Goal: Task Accomplishment & Management: Manage account settings

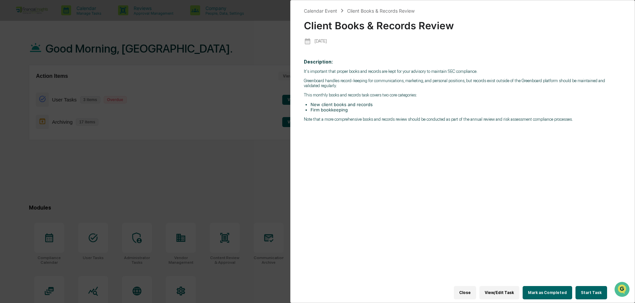
click at [227, 173] on div "Calendar Event Client Books & Records Review Client Books & Records Review 2025…" at bounding box center [317, 151] width 635 height 303
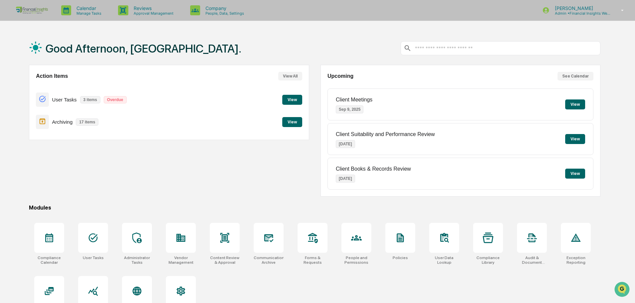
click at [294, 122] on button "View" at bounding box center [292, 122] width 20 height 10
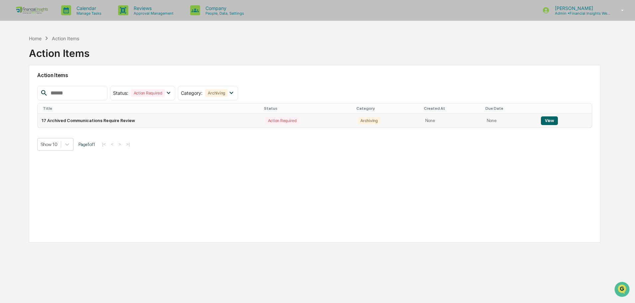
click at [79, 120] on td "17 Archived Communications Require Review" at bounding box center [149, 121] width 223 height 14
click at [41, 36] on div "Home" at bounding box center [35, 39] width 13 height 6
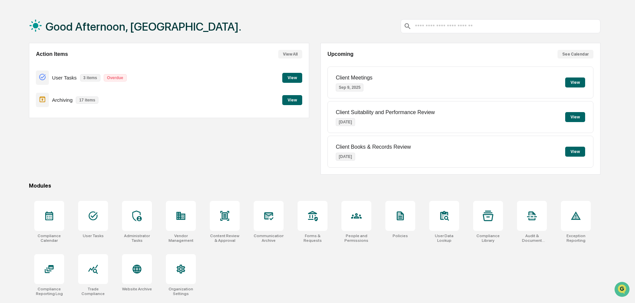
scroll to position [32, 0]
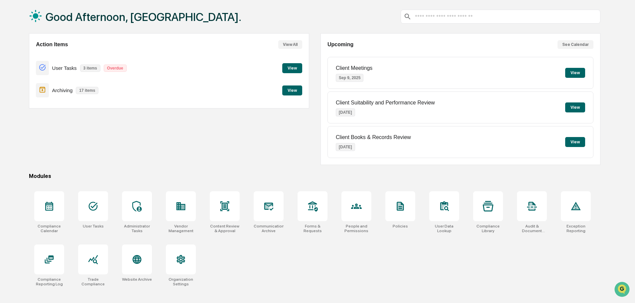
click at [295, 65] on button "View" at bounding box center [292, 68] width 20 height 10
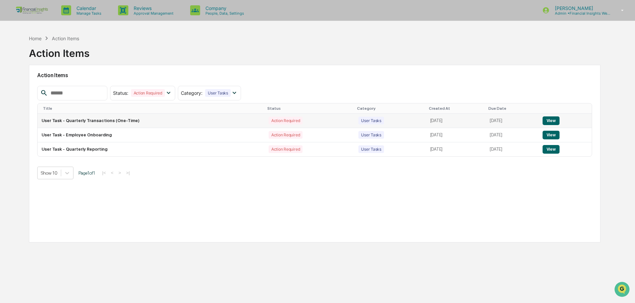
click at [552, 121] on button "View" at bounding box center [550, 120] width 17 height 9
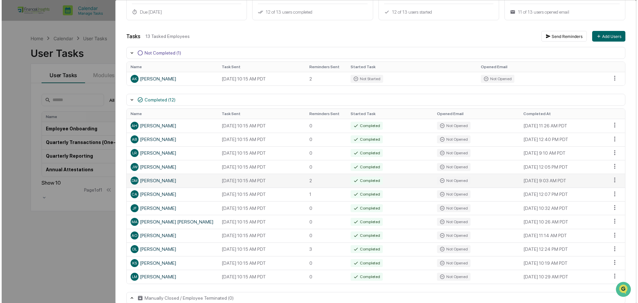
scroll to position [84, 0]
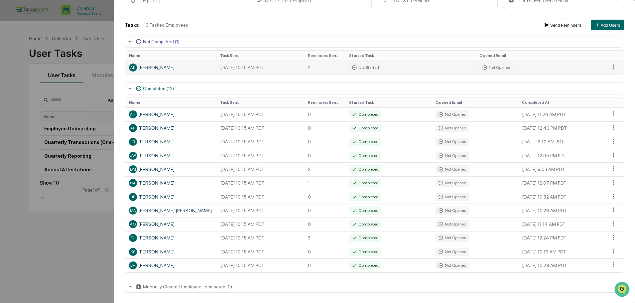
click at [158, 68] on div "AK Ali Kemp" at bounding box center [170, 67] width 83 height 8
click at [506, 63] on div "Not Opened" at bounding box center [496, 67] width 34 height 8
click at [561, 27] on button "Send Reminders" at bounding box center [563, 25] width 46 height 11
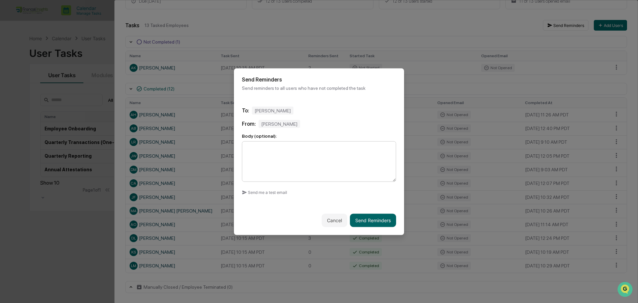
click at [305, 149] on textarea at bounding box center [319, 161] width 154 height 41
type textarea "*"
click at [323, 220] on button "Cancel" at bounding box center [335, 219] width 26 height 13
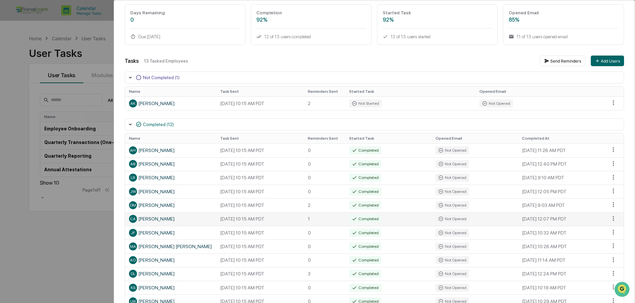
scroll to position [0, 0]
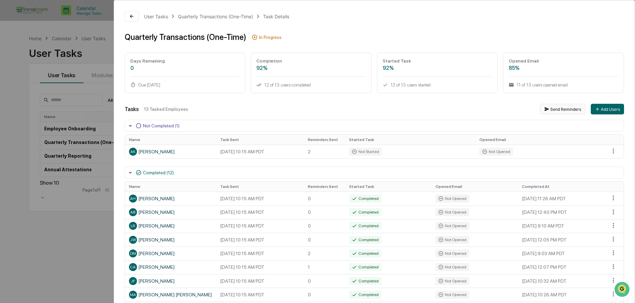
click at [567, 108] on button "Send Reminders" at bounding box center [563, 109] width 46 height 11
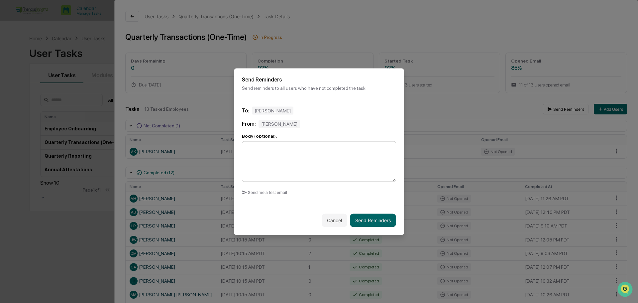
click at [269, 165] on textarea at bounding box center [319, 161] width 154 height 41
type textarea "**********"
click at [371, 221] on button "Send Reminders" at bounding box center [373, 219] width 46 height 13
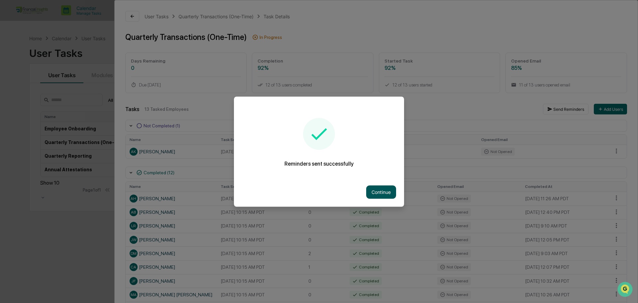
click at [379, 190] on button "Continue" at bounding box center [381, 191] width 30 height 13
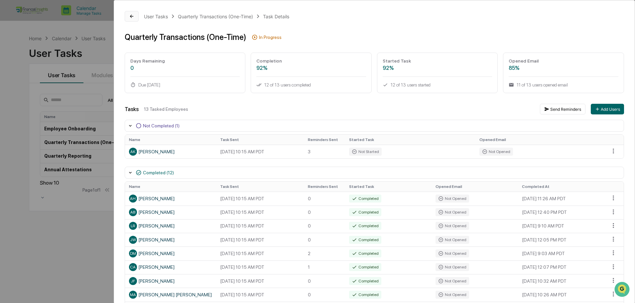
click at [132, 16] on icon at bounding box center [131, 16] width 5 height 5
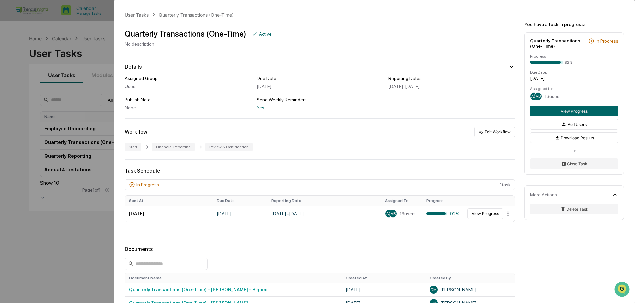
click at [143, 16] on div "User Tasks" at bounding box center [137, 15] width 24 height 6
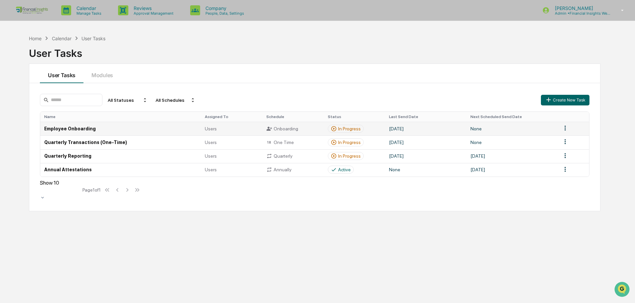
click at [381, 129] on td "In Progress" at bounding box center [354, 129] width 61 height 14
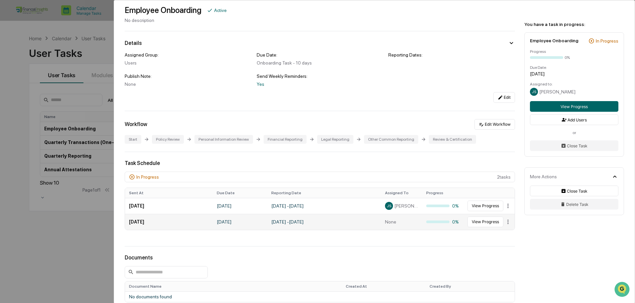
scroll to position [33, 0]
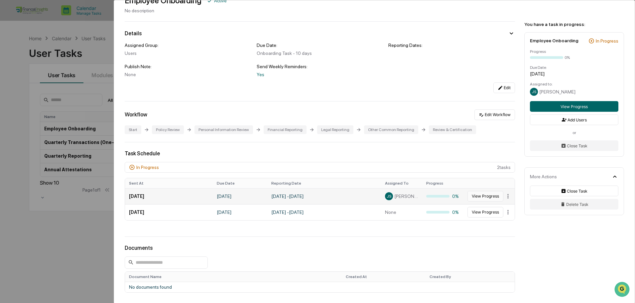
click at [487, 195] on button "View Progress" at bounding box center [485, 196] width 36 height 11
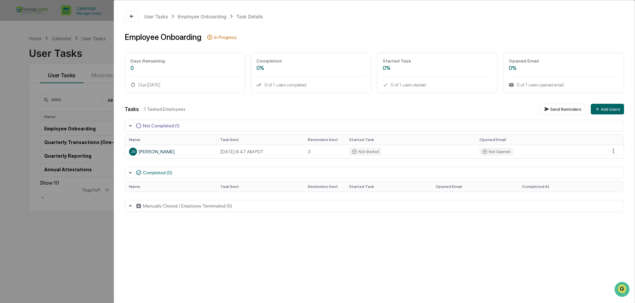
click at [181, 204] on div "Manually Closed / Employee Terminated (0)" at bounding box center [187, 205] width 89 height 5
click at [130, 14] on icon at bounding box center [131, 16] width 5 height 5
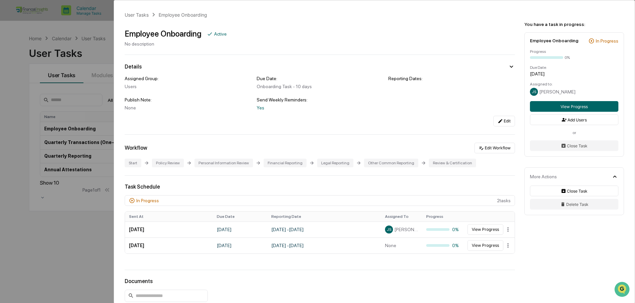
click at [63, 29] on div "User Tasks Employee Onboarding Employee Onboarding Active No description Detail…" at bounding box center [317, 151] width 635 height 303
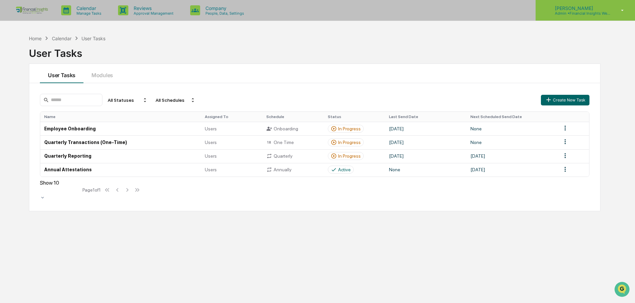
click at [582, 11] on p "Admin • Financial Insights Wealth Management" at bounding box center [580, 13] width 62 height 5
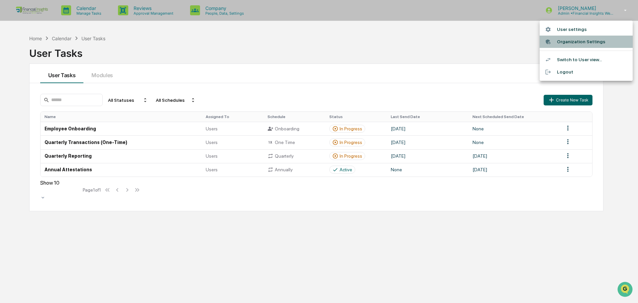
click at [587, 40] on li "Organization Settings" at bounding box center [586, 42] width 93 height 12
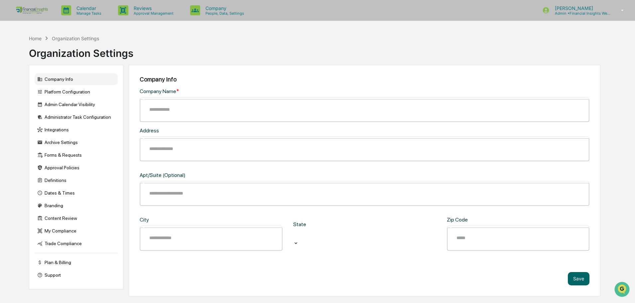
type input "**********"
type input "*********"
type input "******"
type input "*****"
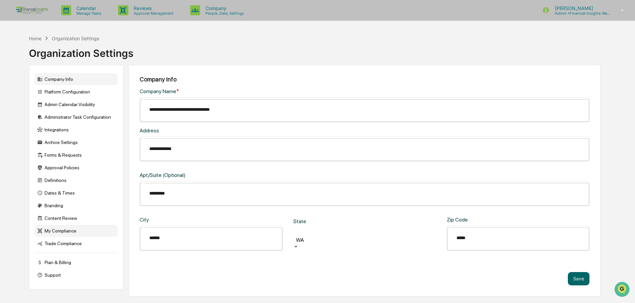
click at [70, 232] on div "My Compliance" at bounding box center [76, 231] width 83 height 12
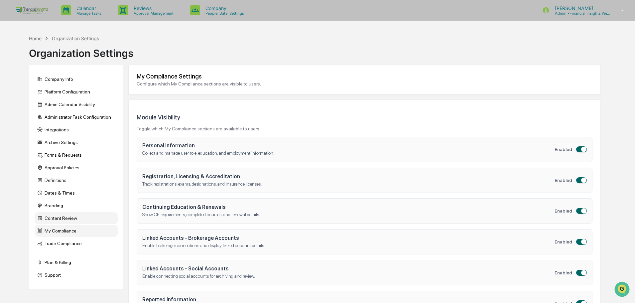
click at [73, 217] on div "Content Review" at bounding box center [76, 218] width 83 height 12
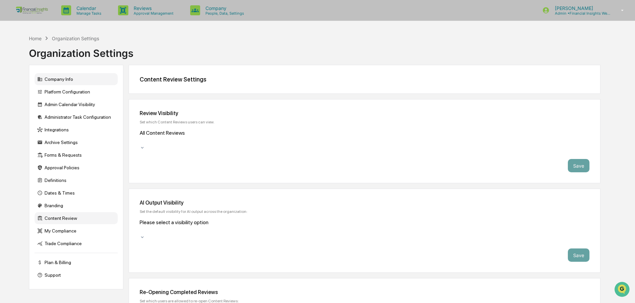
click at [73, 79] on div "Company Info" at bounding box center [76, 79] width 83 height 12
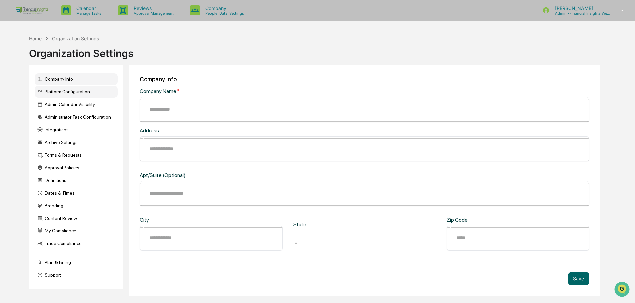
type input "**********"
type input "*********"
type input "******"
type input "*****"
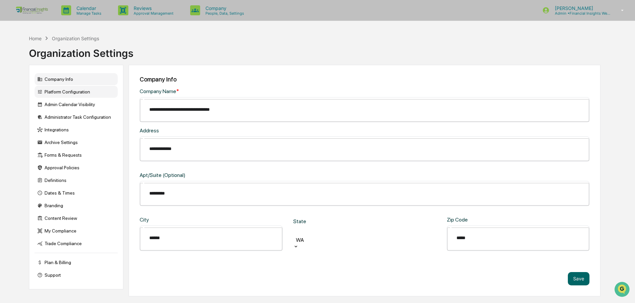
click at [77, 92] on div "Platform Configuration" at bounding box center [76, 92] width 83 height 12
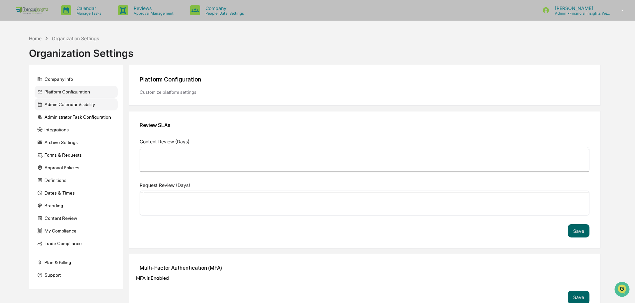
type input "*"
click at [80, 103] on div "Admin Calendar Visibility" at bounding box center [76, 104] width 83 height 12
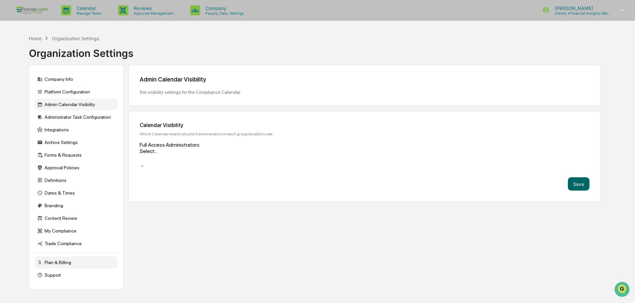
click at [55, 263] on div "Plan & Billing" at bounding box center [76, 262] width 83 height 12
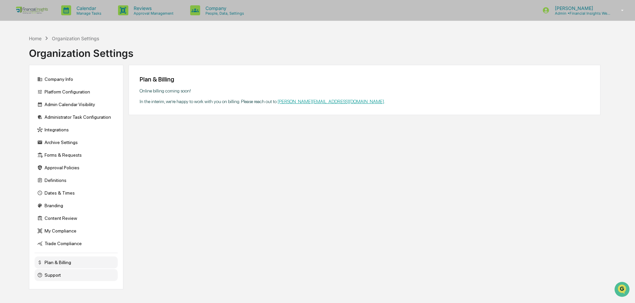
click at [53, 270] on div "Support" at bounding box center [76, 275] width 83 height 12
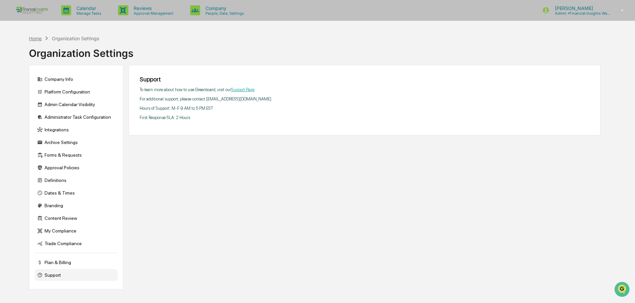
click at [34, 39] on div "Home" at bounding box center [35, 39] width 13 height 6
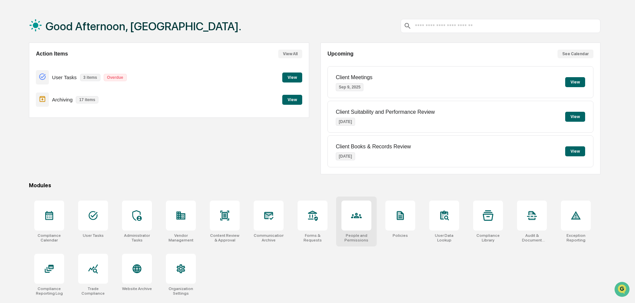
scroll to position [32, 0]
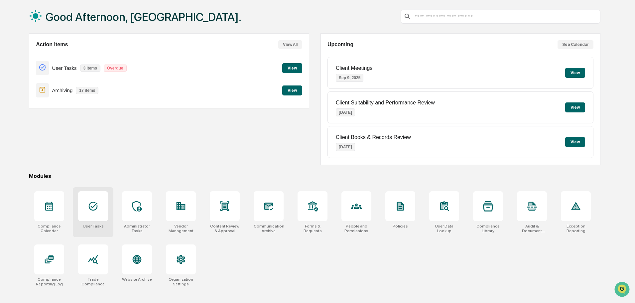
click at [90, 204] on icon at bounding box center [93, 206] width 9 height 9
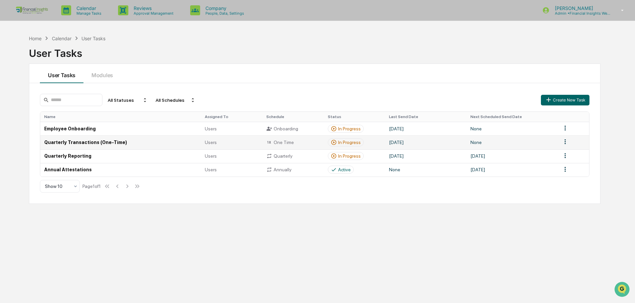
click at [515, 145] on td "None" at bounding box center [511, 142] width 91 height 14
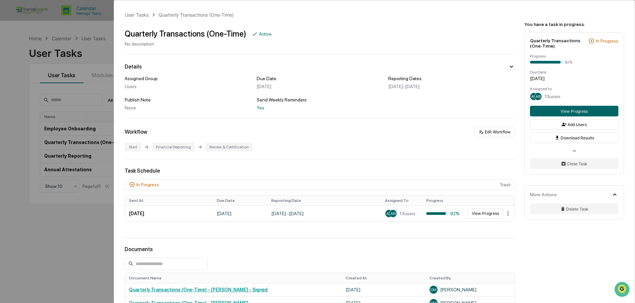
click at [134, 184] on icon at bounding box center [132, 184] width 6 height 6
click at [134, 183] on div "In Progress" at bounding box center [144, 184] width 30 height 6
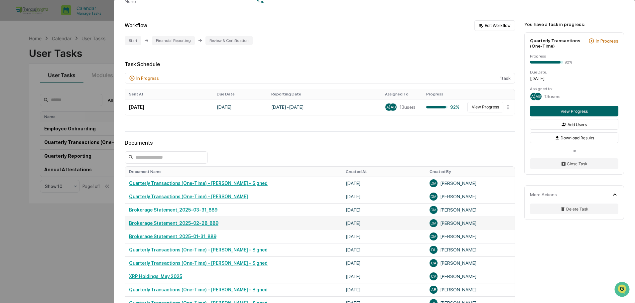
scroll to position [96, 0]
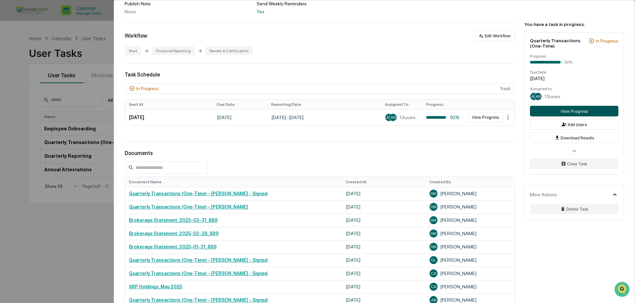
click at [554, 108] on button "View Progress" at bounding box center [574, 111] width 88 height 11
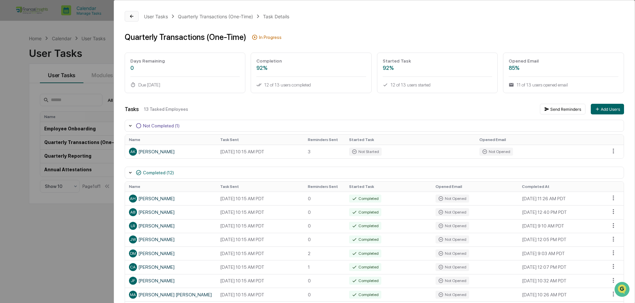
click at [137, 15] on button at bounding box center [132, 16] width 14 height 11
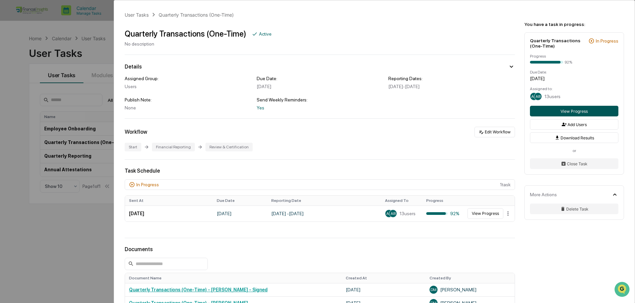
click at [595, 110] on button "View Progress" at bounding box center [574, 111] width 88 height 11
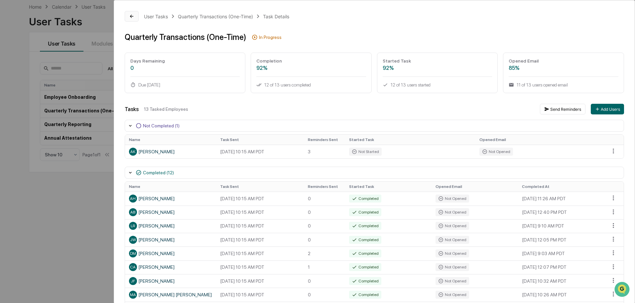
click at [131, 17] on icon at bounding box center [131, 16] width 3 height 3
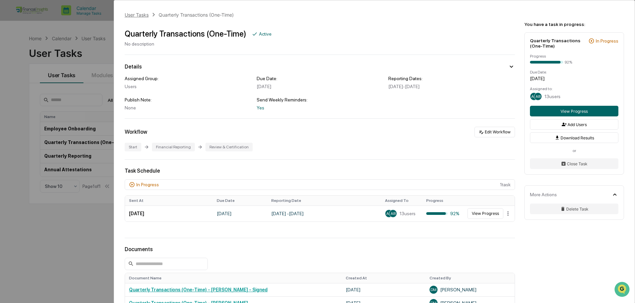
click at [137, 15] on div "User Tasks" at bounding box center [137, 15] width 24 height 6
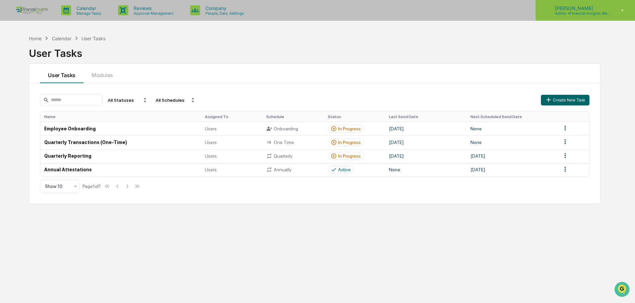
click at [604, 10] on p "[PERSON_NAME]" at bounding box center [580, 8] width 62 height 6
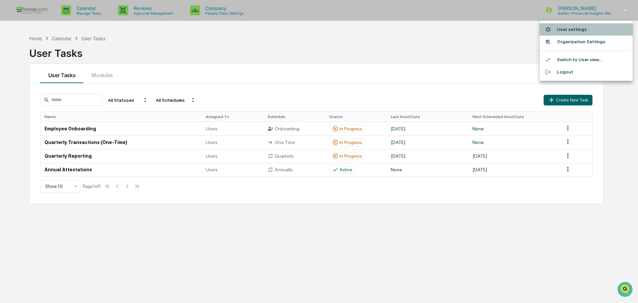
click at [567, 29] on li "User settings" at bounding box center [586, 29] width 93 height 12
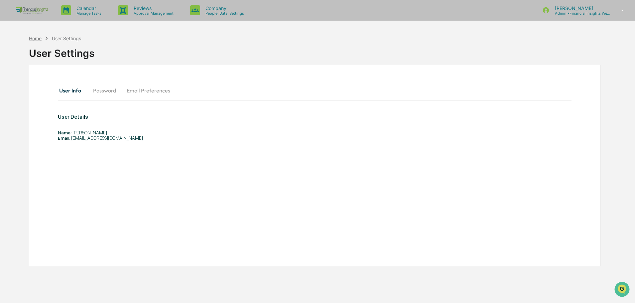
click at [36, 38] on div "Home" at bounding box center [35, 39] width 13 height 6
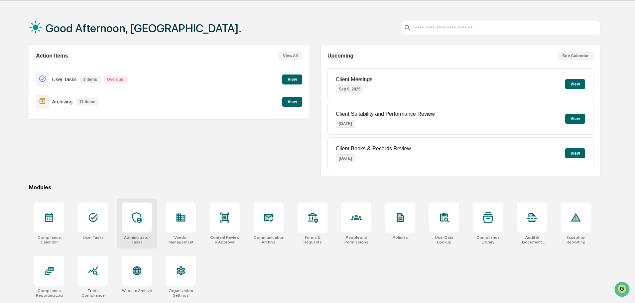
scroll to position [32, 0]
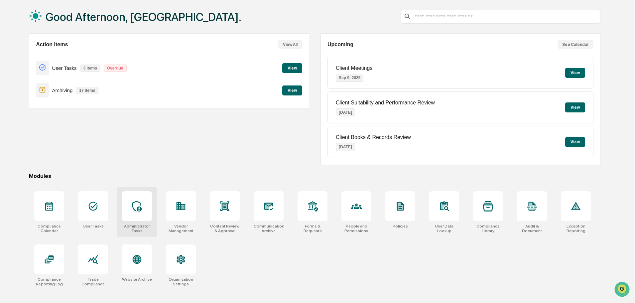
click at [138, 202] on icon at bounding box center [137, 206] width 11 height 11
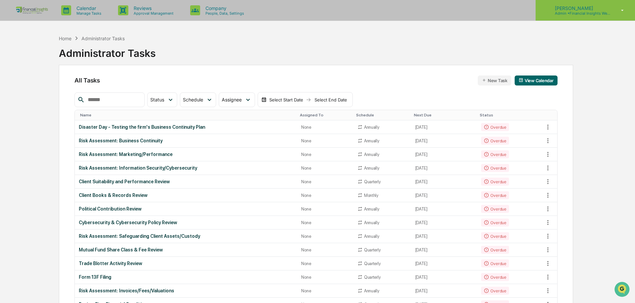
click at [565, 14] on p "Admin • Financial Insights Wealth Management" at bounding box center [580, 13] width 62 height 5
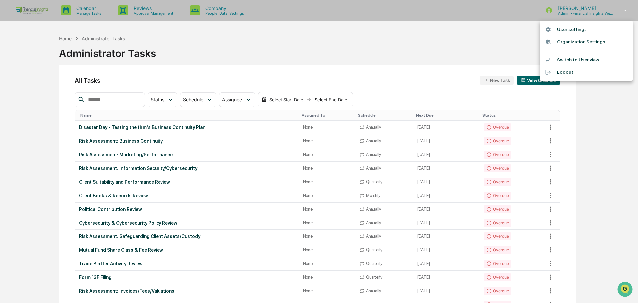
click at [228, 31] on div at bounding box center [319, 151] width 638 height 303
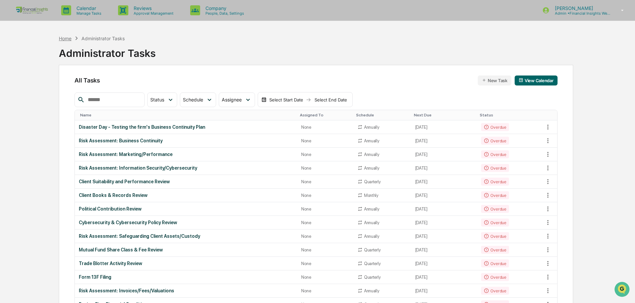
click at [66, 39] on div "Home" at bounding box center [65, 39] width 13 height 6
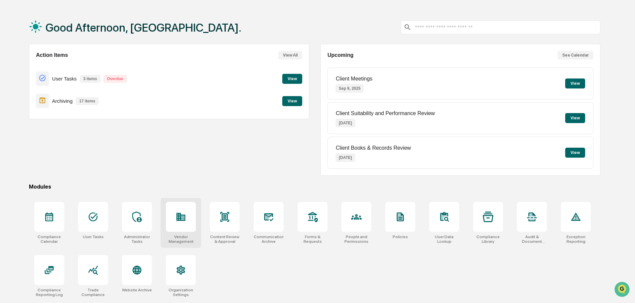
scroll to position [32, 0]
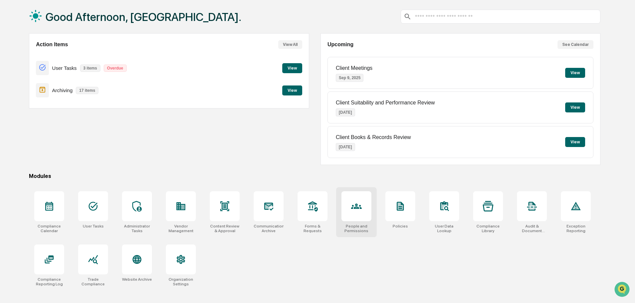
click at [364, 206] on div at bounding box center [356, 206] width 30 height 30
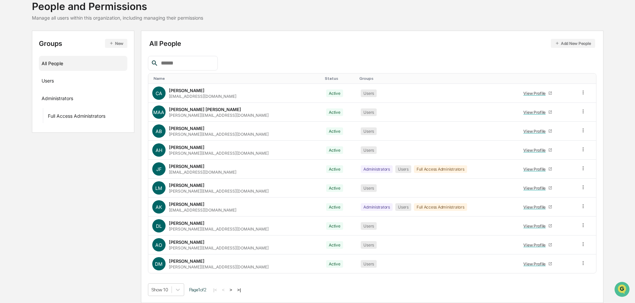
click at [234, 290] on button ">" at bounding box center [231, 290] width 7 height 6
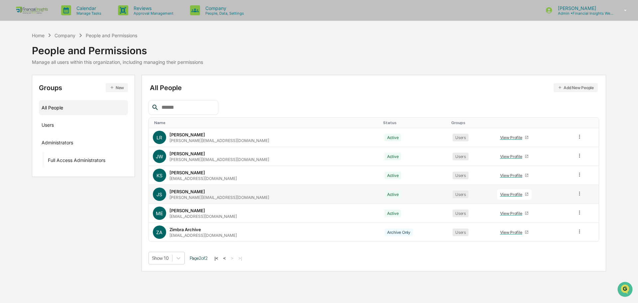
click at [578, 195] on icon at bounding box center [579, 193] width 6 height 6
click at [550, 202] on div "Groups & Permissions" at bounding box center [549, 204] width 55 height 8
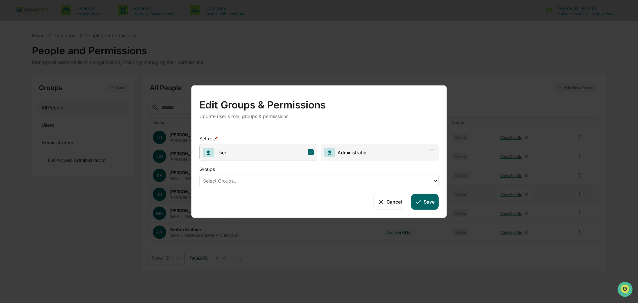
click at [311, 153] on icon at bounding box center [311, 152] width 6 height 6
click at [304, 177] on div at bounding box center [316, 181] width 227 height 8
click at [429, 198] on button "Save" at bounding box center [425, 201] width 28 height 16
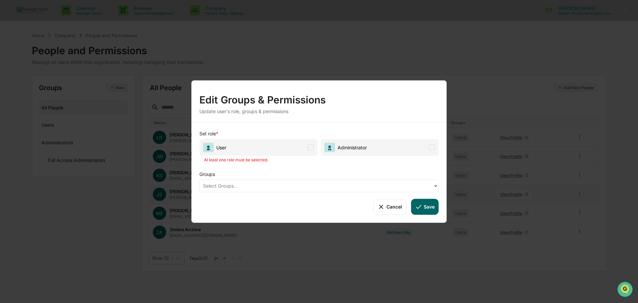
drag, startPoint x: 312, startPoint y: 145, endPoint x: 344, endPoint y: 160, distance: 35.4
click at [313, 145] on span at bounding box center [311, 147] width 6 height 6
click at [431, 207] on button "Save" at bounding box center [425, 206] width 28 height 16
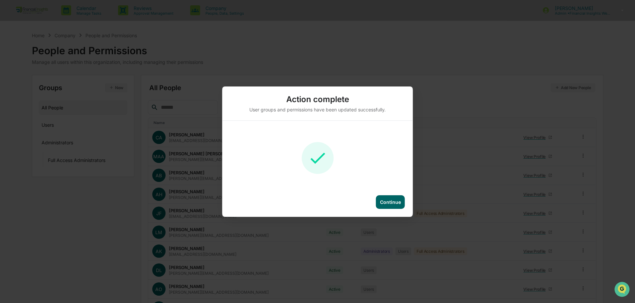
click at [397, 199] on div "Continue" at bounding box center [390, 202] width 21 height 6
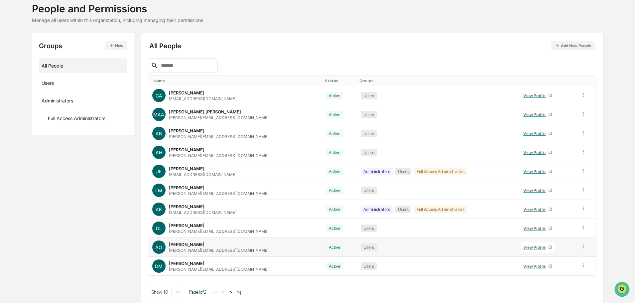
scroll to position [44, 0]
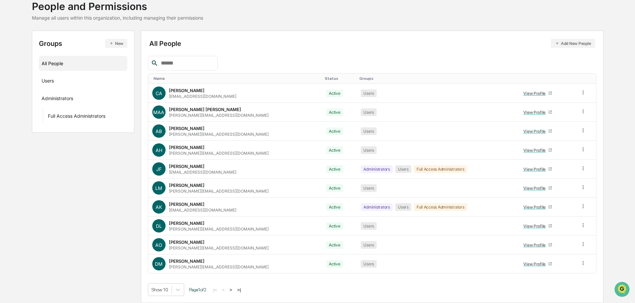
click at [233, 290] on button ">" at bounding box center [231, 290] width 7 height 6
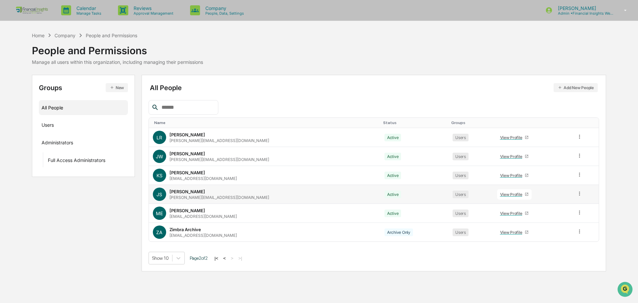
click at [576, 193] on icon at bounding box center [579, 193] width 6 height 6
click at [551, 217] on div "Change Status" at bounding box center [549, 218] width 55 height 8
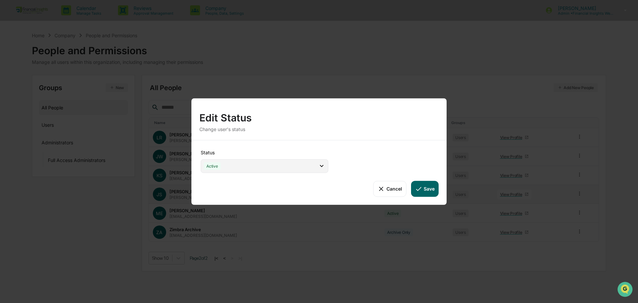
click at [243, 164] on div "Active" at bounding box center [265, 166] width 128 height 14
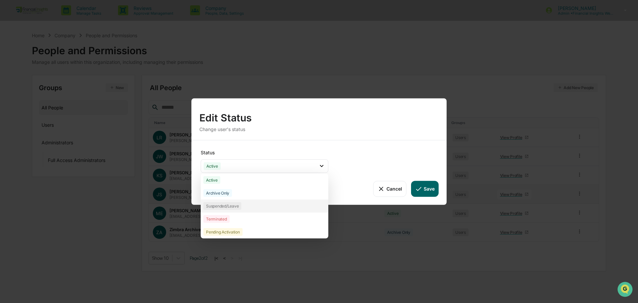
click at [239, 207] on div "Suspended/Leave" at bounding box center [222, 206] width 38 height 8
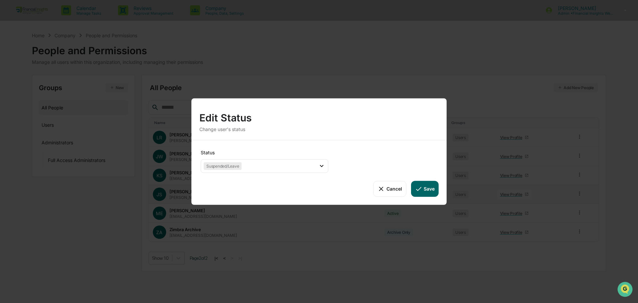
click at [432, 190] on button "Save" at bounding box center [425, 188] width 28 height 16
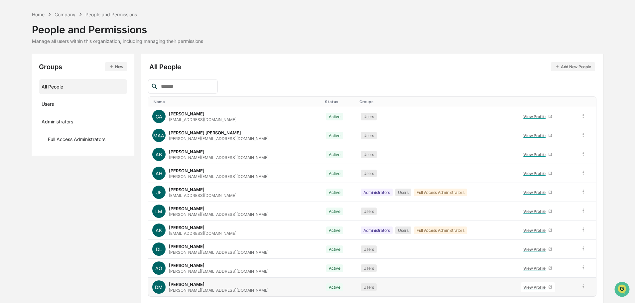
scroll to position [44, 0]
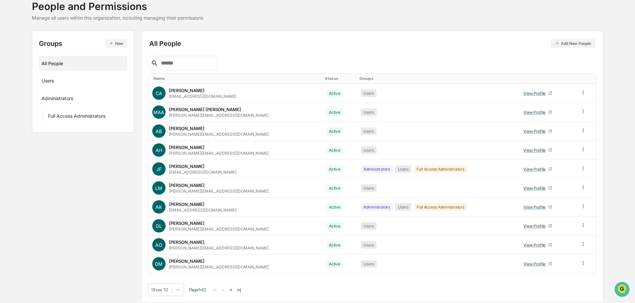
click at [234, 289] on button ">" at bounding box center [231, 290] width 7 height 6
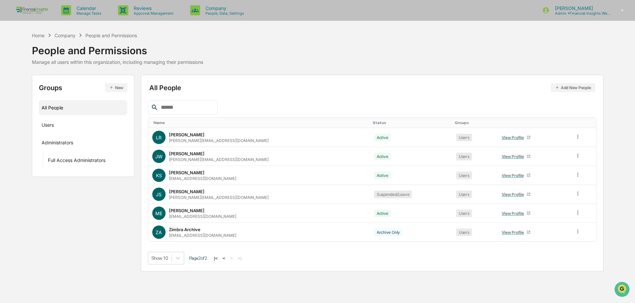
scroll to position [0, 0]
click at [227, 257] on button "<" at bounding box center [224, 258] width 7 height 6
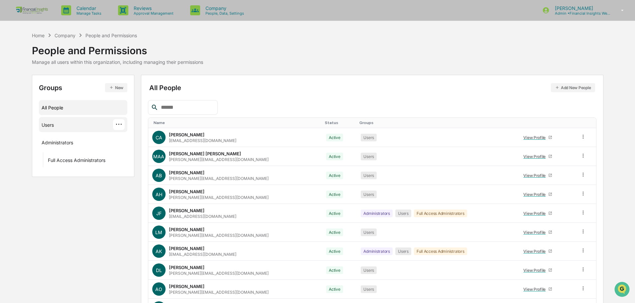
click at [66, 124] on div "Users ···" at bounding box center [83, 124] width 83 height 11
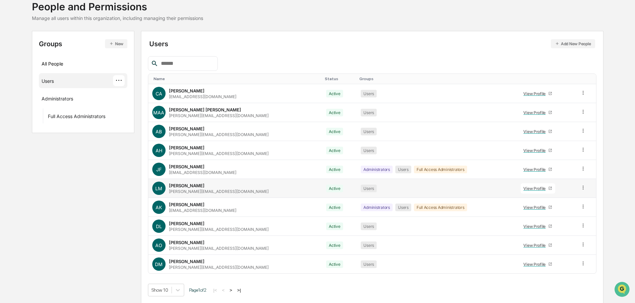
scroll to position [44, 0]
click at [233, 288] on button ">" at bounding box center [231, 290] width 7 height 6
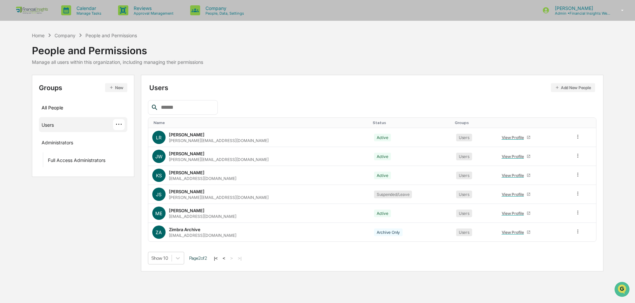
scroll to position [0, 0]
click at [578, 193] on icon at bounding box center [580, 193] width 6 height 6
click at [550, 216] on div "Change Status" at bounding box center [550, 218] width 55 height 8
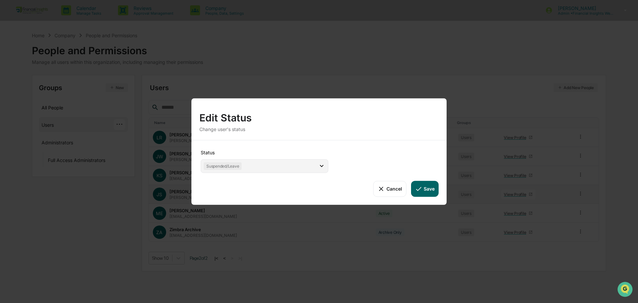
click at [231, 168] on div "Suspended/Leave" at bounding box center [223, 166] width 38 height 8
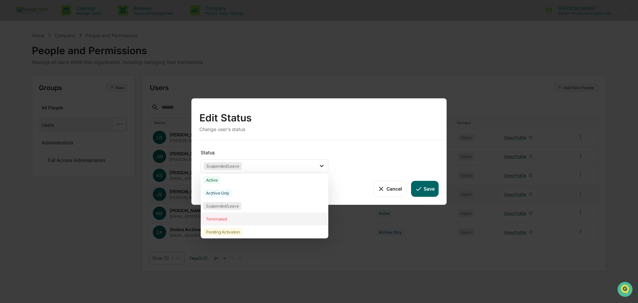
click at [224, 219] on div "Terminated" at bounding box center [216, 219] width 26 height 8
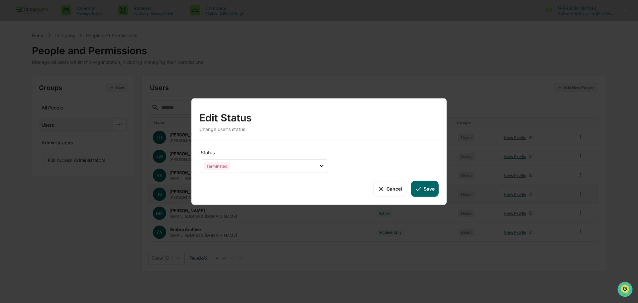
click at [426, 188] on button "Save" at bounding box center [425, 188] width 28 height 16
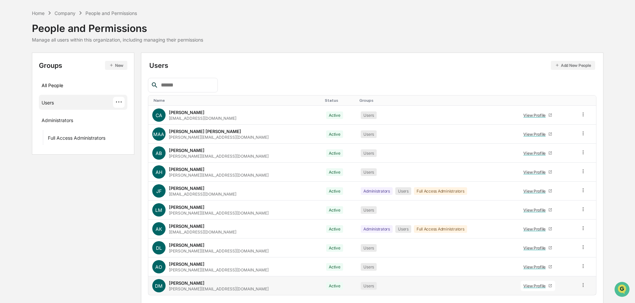
scroll to position [44, 0]
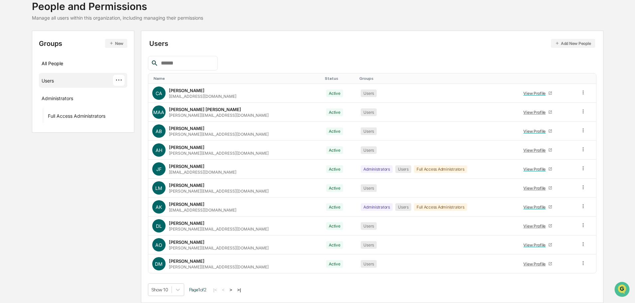
click at [234, 289] on button ">" at bounding box center [231, 290] width 7 height 6
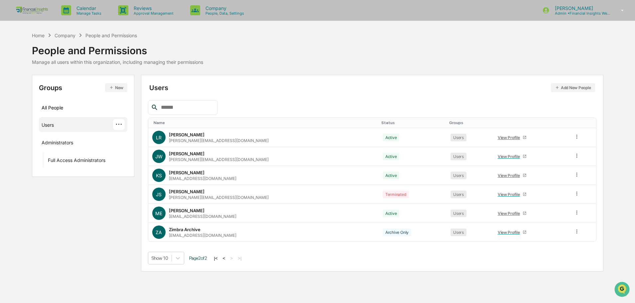
scroll to position [0, 0]
click at [579, 192] on icon at bounding box center [579, 193] width 1 height 4
click at [557, 217] on div "Change Status" at bounding box center [549, 218] width 55 height 8
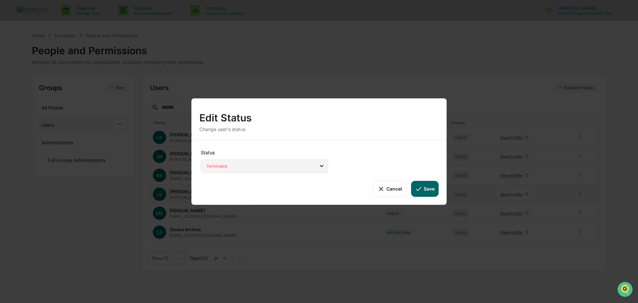
click at [262, 162] on div "Terminated" at bounding box center [265, 166] width 128 height 14
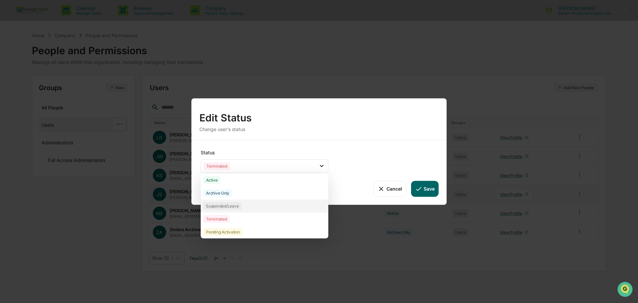
click at [231, 205] on div "Suspended/Leave" at bounding box center [222, 206] width 38 height 8
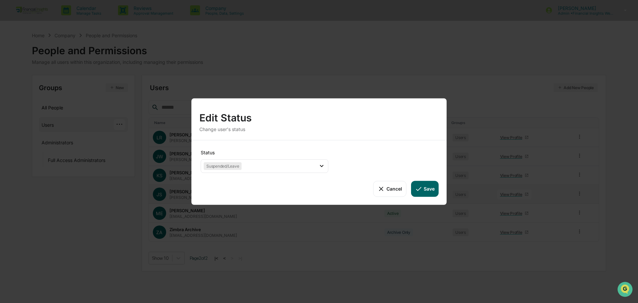
click at [420, 190] on icon at bounding box center [418, 188] width 7 height 7
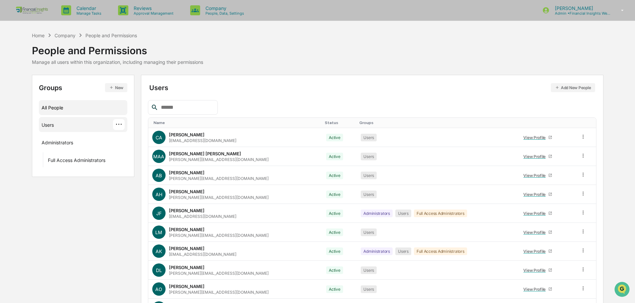
click at [70, 108] on div "All People" at bounding box center [83, 107] width 83 height 11
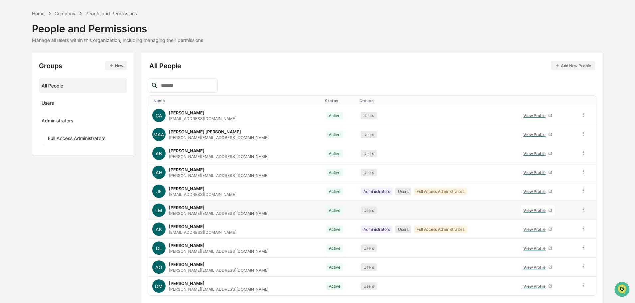
scroll to position [44, 0]
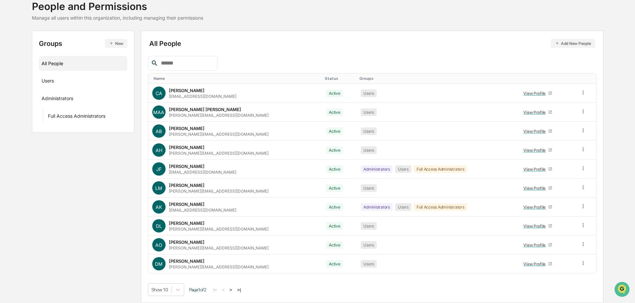
click at [234, 289] on button ">" at bounding box center [231, 290] width 7 height 6
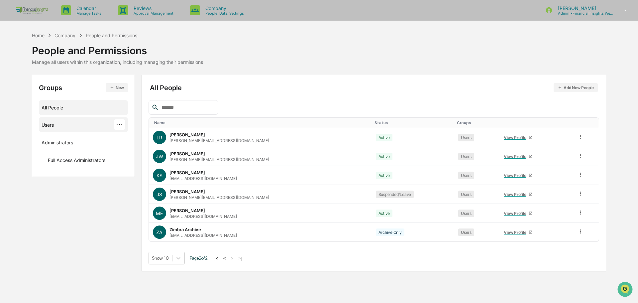
click at [117, 124] on div "···" at bounding box center [120, 124] width 12 height 11
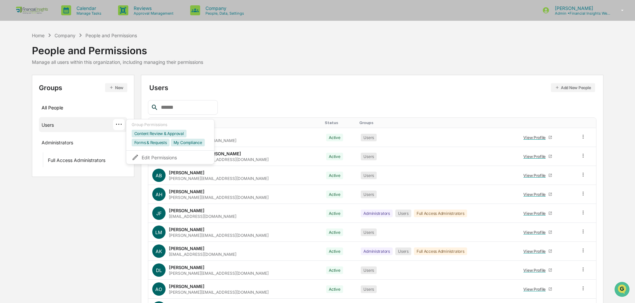
click at [125, 213] on div "Groups New All People Users ··· Group Permissions Content Review & Approval For…" at bounding box center [317, 211] width 571 height 272
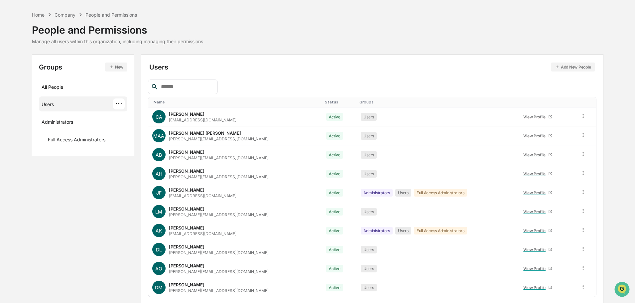
scroll to position [44, 0]
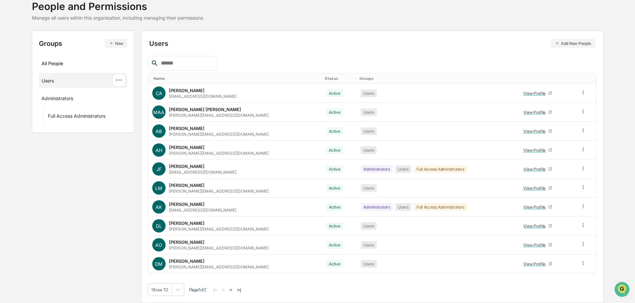
click at [115, 81] on div "···" at bounding box center [119, 80] width 12 height 11
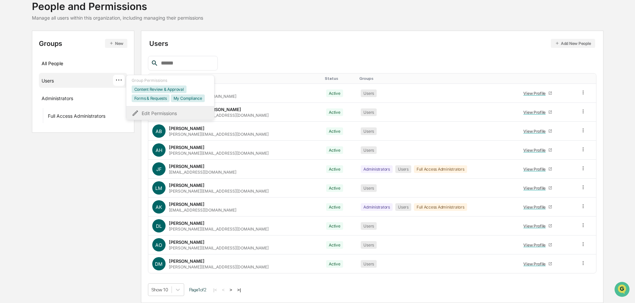
click at [147, 111] on div "Edit Permissions" at bounding box center [170, 113] width 77 height 8
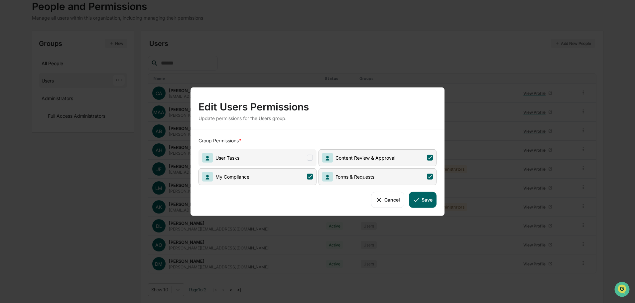
click at [372, 201] on button "Cancel" at bounding box center [387, 199] width 33 height 16
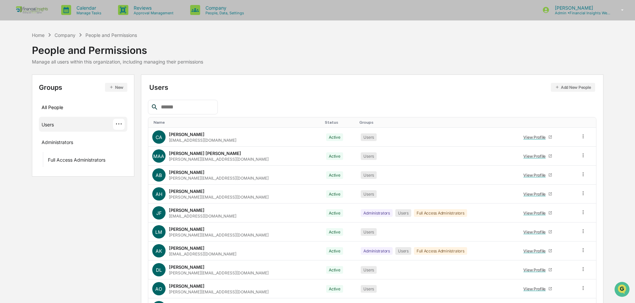
scroll to position [0, 0]
click at [36, 37] on div "Home" at bounding box center [38, 36] width 13 height 6
